Goal: Task Accomplishment & Management: Manage account settings

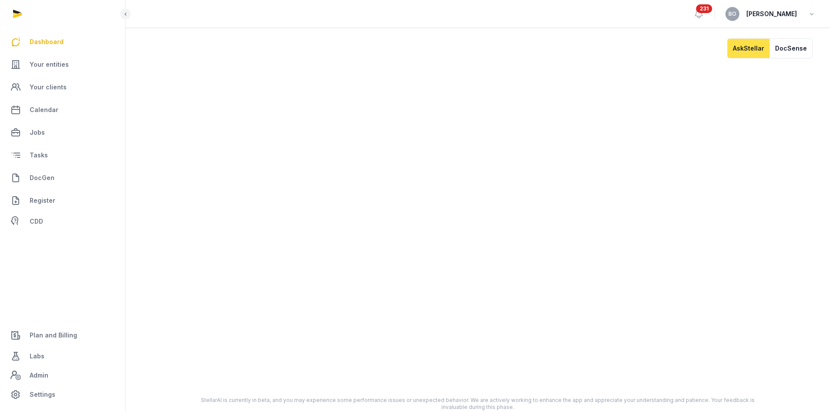
click at [473, 8] on span "231" at bounding box center [704, 8] width 16 height 9
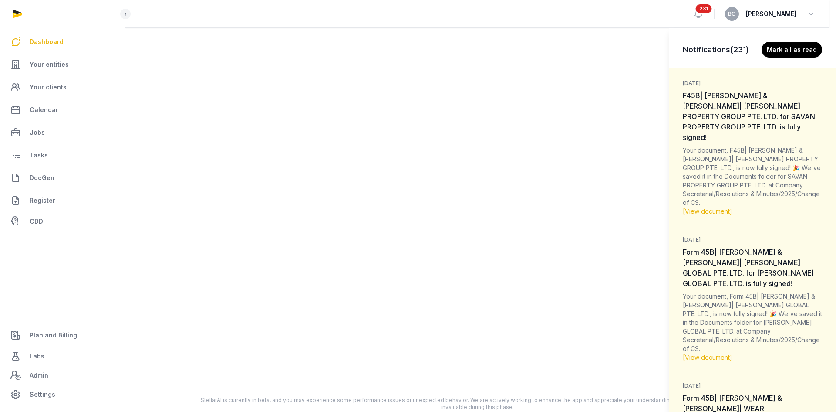
click at [473, 8] on div "Notifications (231) Mark all as read 1 week ago F45B| Anna & Ben| SAVAN PROPERT…" at bounding box center [418, 206] width 836 height 412
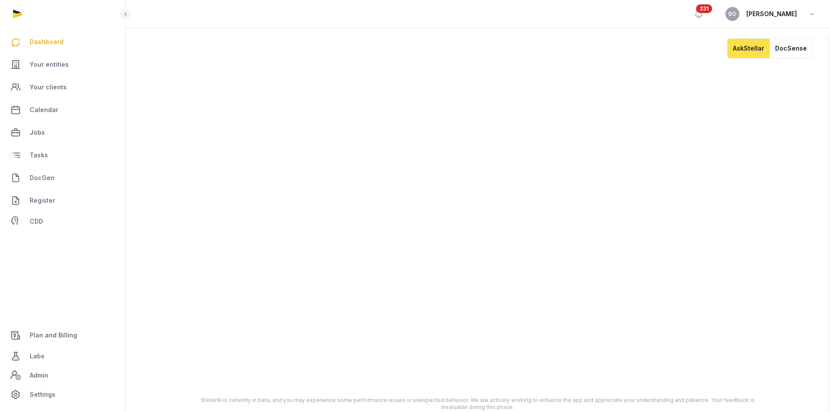
drag, startPoint x: 816, startPoint y: 16, endPoint x: 806, endPoint y: 11, distance: 11.9
click at [473, 11] on div "BO Benjamin Ong" at bounding box center [770, 14] width 91 height 14
click at [473, 15] on icon "button" at bounding box center [811, 14] width 9 height 12
click at [49, 65] on span "Your entities" at bounding box center [49, 64] width 39 height 10
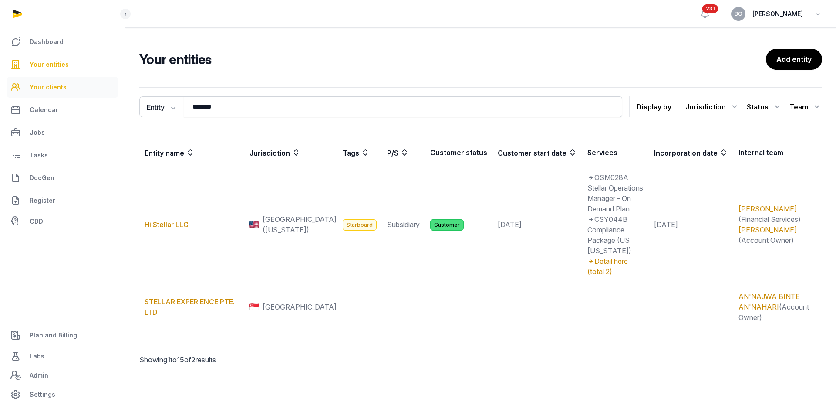
click at [56, 86] on span "Your clients" at bounding box center [48, 87] width 37 height 10
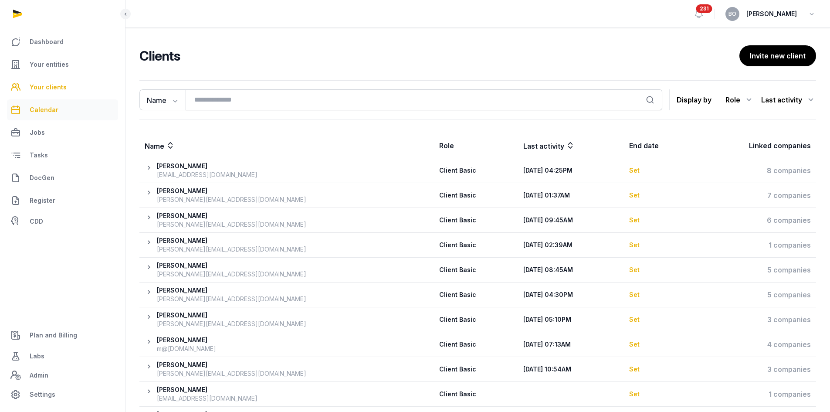
click at [53, 107] on span "Calendar" at bounding box center [44, 110] width 29 height 10
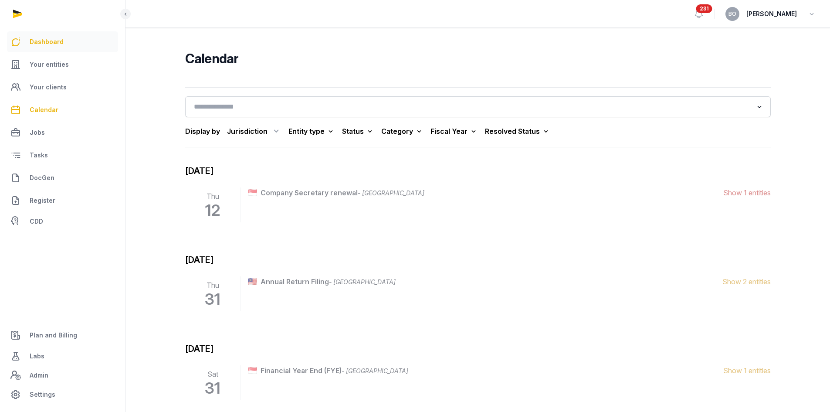
click at [60, 43] on span "Dashboard" at bounding box center [47, 42] width 34 height 10
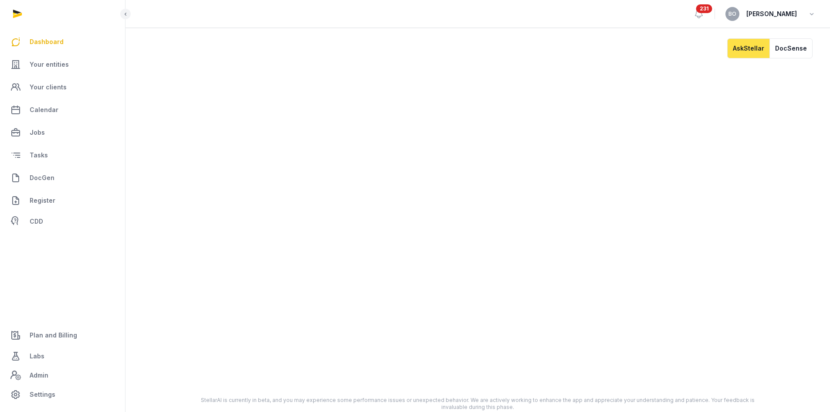
click at [473, 14] on button "BO" at bounding box center [732, 14] width 14 height 14
click at [473, 15] on icon at bounding box center [699, 14] width 10 height 10
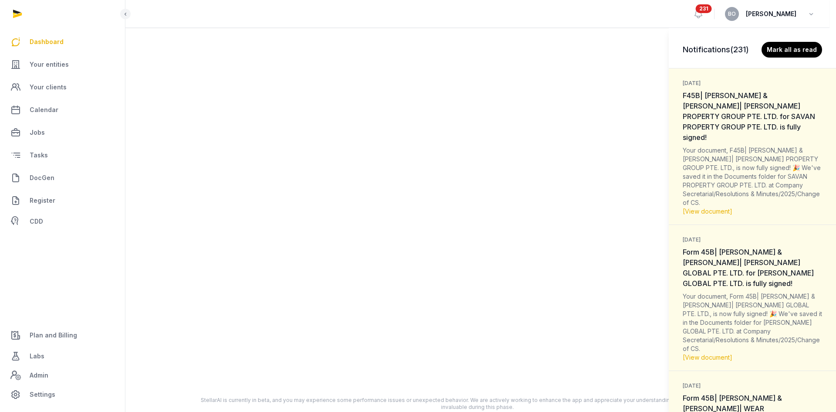
click at [473, 17] on div "Notifications (231) Mark all as read 1 week ago F45B| Anna & Ben| SAVAN PROPERT…" at bounding box center [418, 206] width 836 height 412
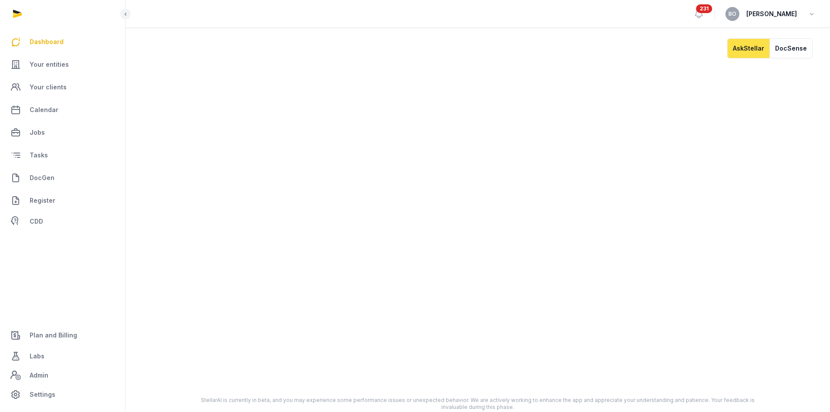
click at [473, 15] on icon "button" at bounding box center [811, 14] width 9 height 12
click at [47, 88] on span "Your clients" at bounding box center [48, 87] width 37 height 10
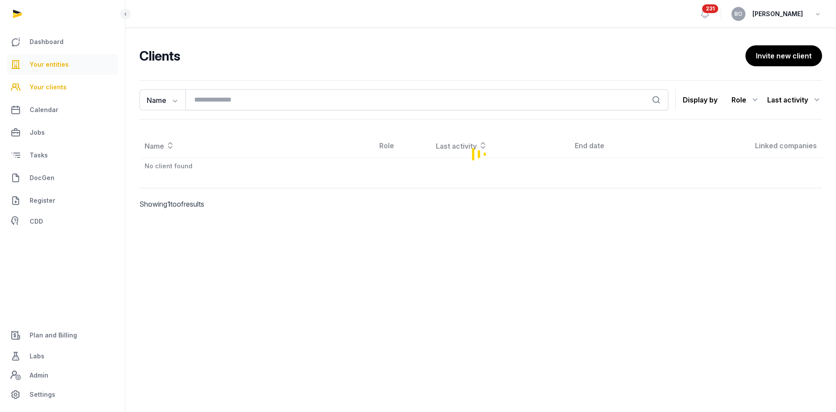
click at [50, 71] on link "Your entities" at bounding box center [62, 64] width 111 height 21
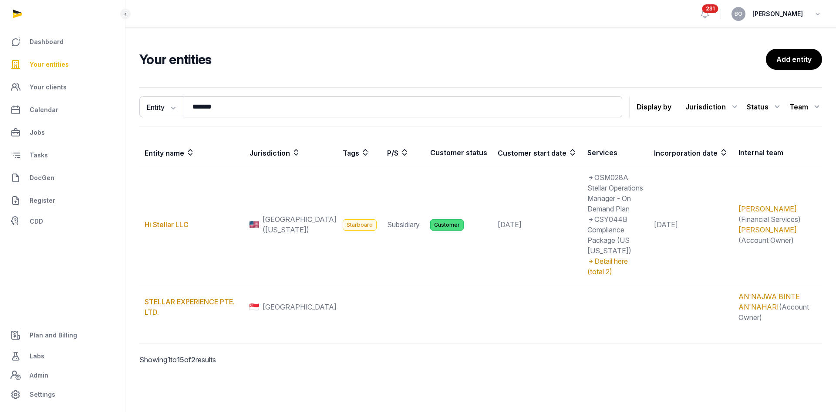
click at [51, 66] on span "Your entities" at bounding box center [49, 64] width 39 height 10
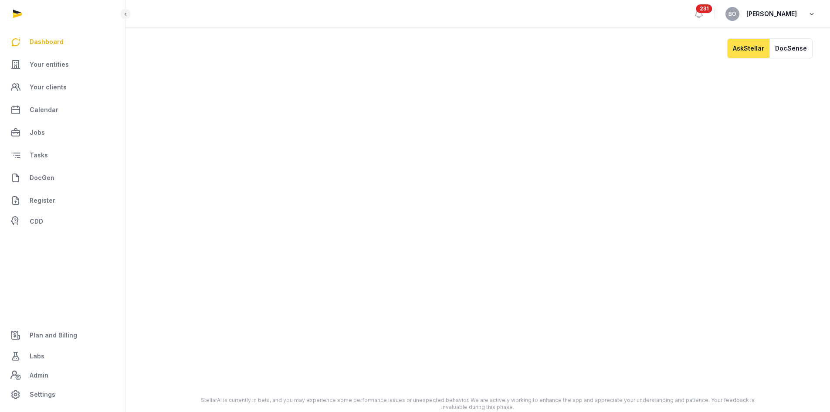
click at [813, 15] on icon "button" at bounding box center [811, 14] width 9 height 12
click at [771, 48] on button "Sign out" at bounding box center [767, 50] width 98 height 16
click at [54, 175] on link "DocGen" at bounding box center [62, 177] width 111 height 21
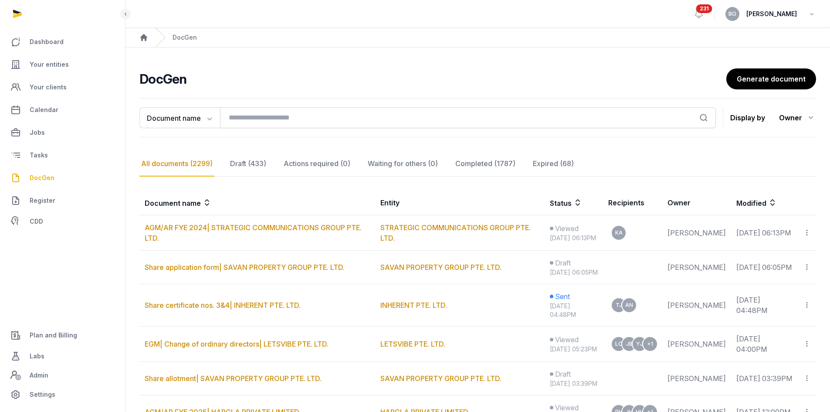
click at [794, 14] on span "[PERSON_NAME]" at bounding box center [771, 14] width 51 height 10
click at [809, 15] on icon "button" at bounding box center [811, 14] width 9 height 12
click at [40, 392] on span "Settings" at bounding box center [43, 394] width 26 height 10
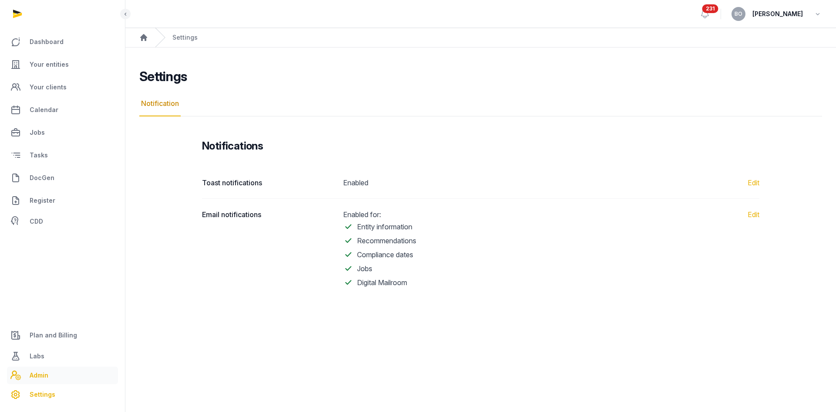
click at [69, 379] on link "Admin" at bounding box center [62, 374] width 111 height 17
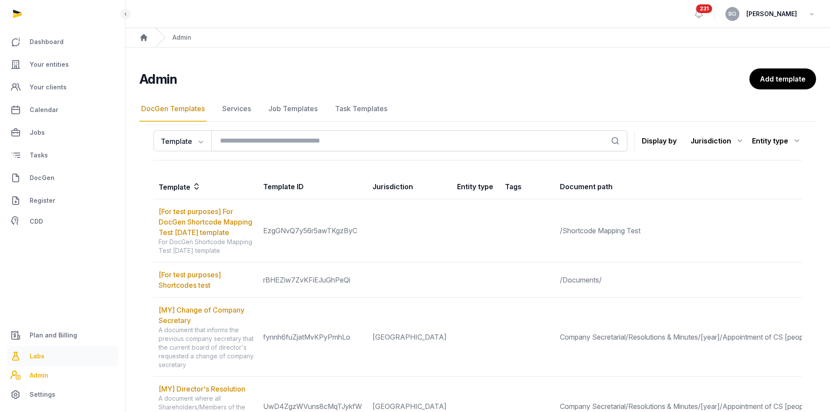
click at [61, 358] on link "Labs" at bounding box center [62, 355] width 111 height 21
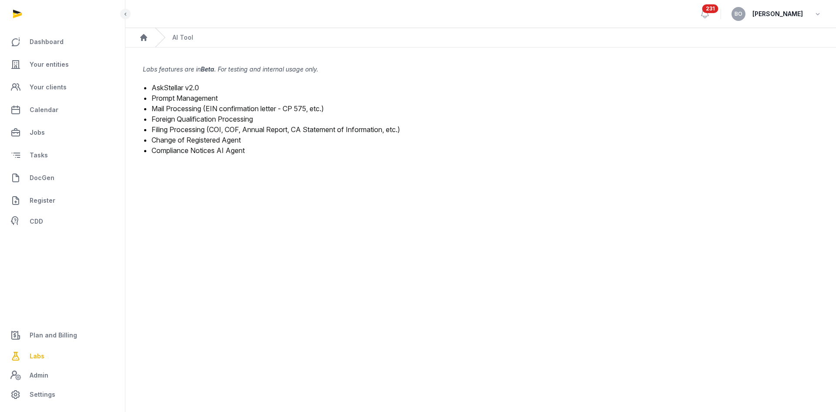
click at [813, 16] on div "BO Benjamin Ong" at bounding box center [777, 14] width 91 height 14
click at [814, 15] on icon "button" at bounding box center [818, 14] width 9 height 12
click at [778, 51] on button "Sign out" at bounding box center [774, 50] width 98 height 16
